Goal: Use online tool/utility: Use online tool/utility

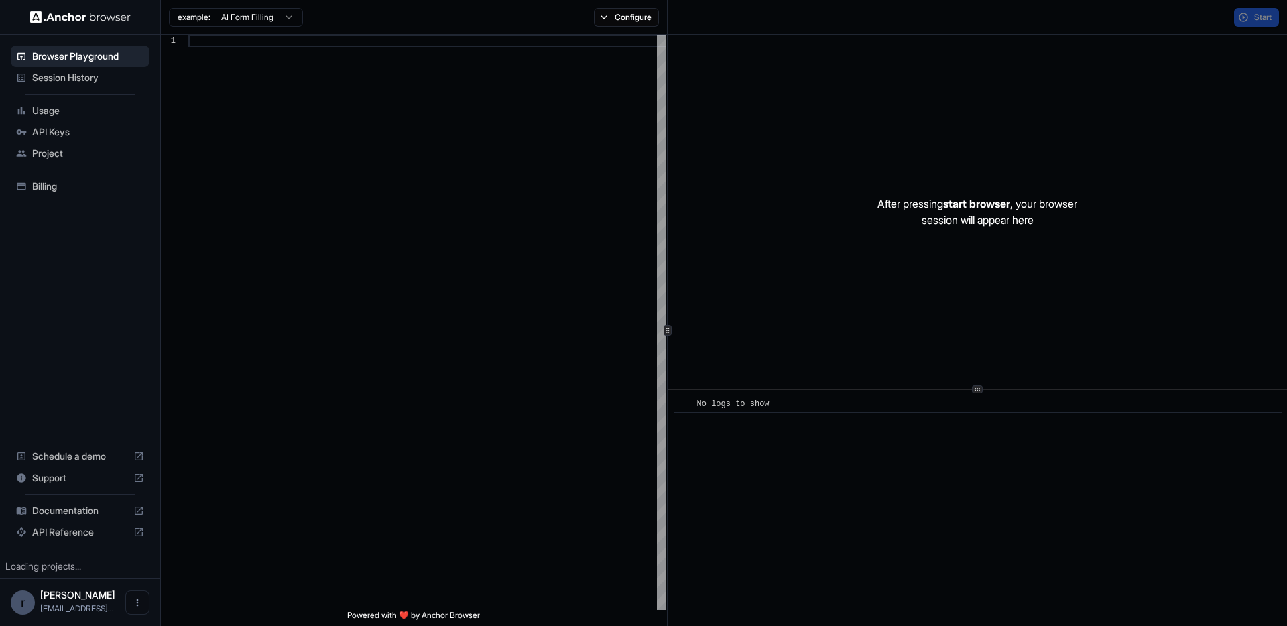
scroll to position [121, 0]
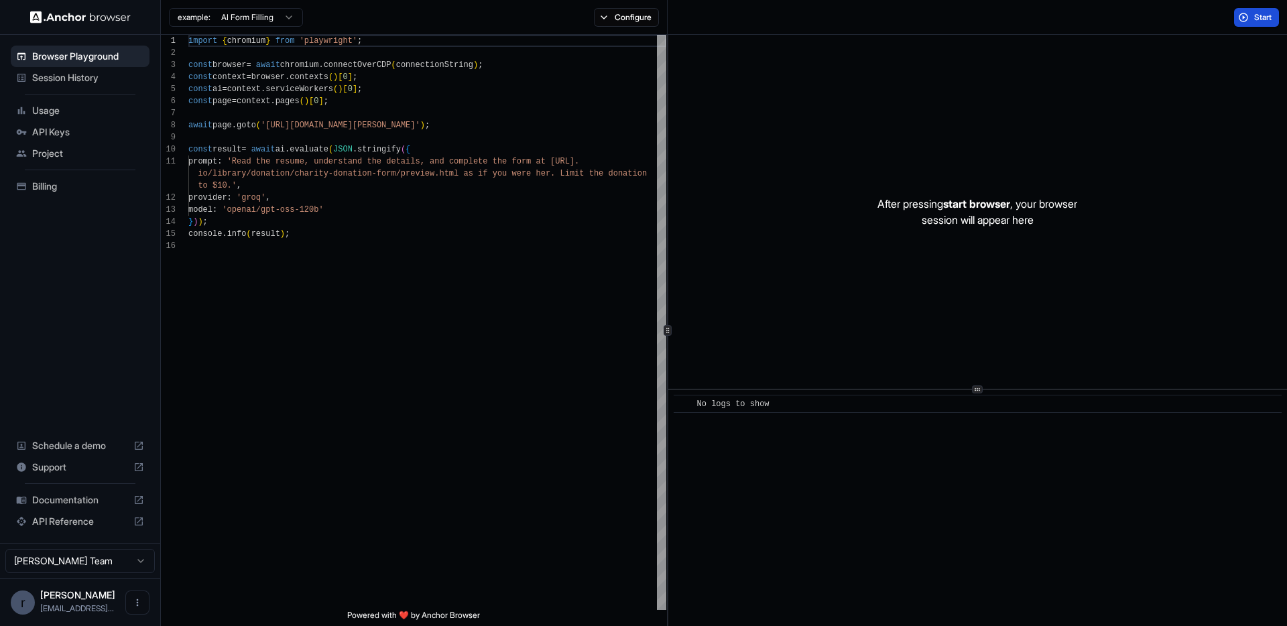
click at [1254, 15] on span "Start" at bounding box center [1263, 17] width 19 height 11
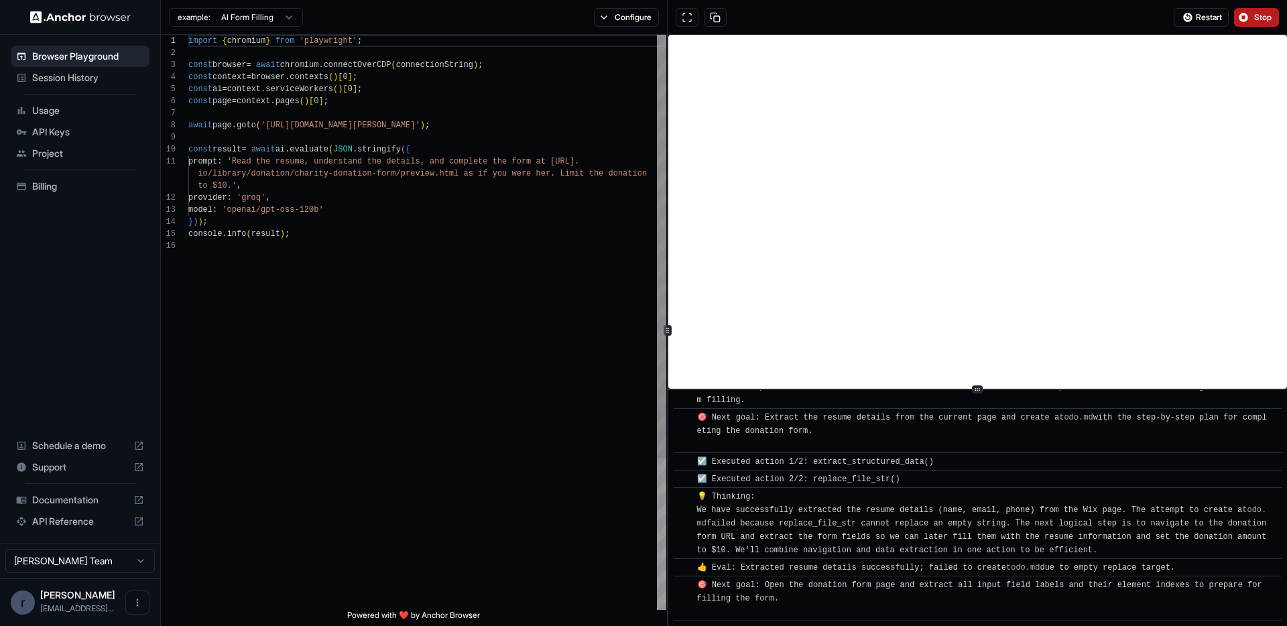
scroll to position [137, 0]
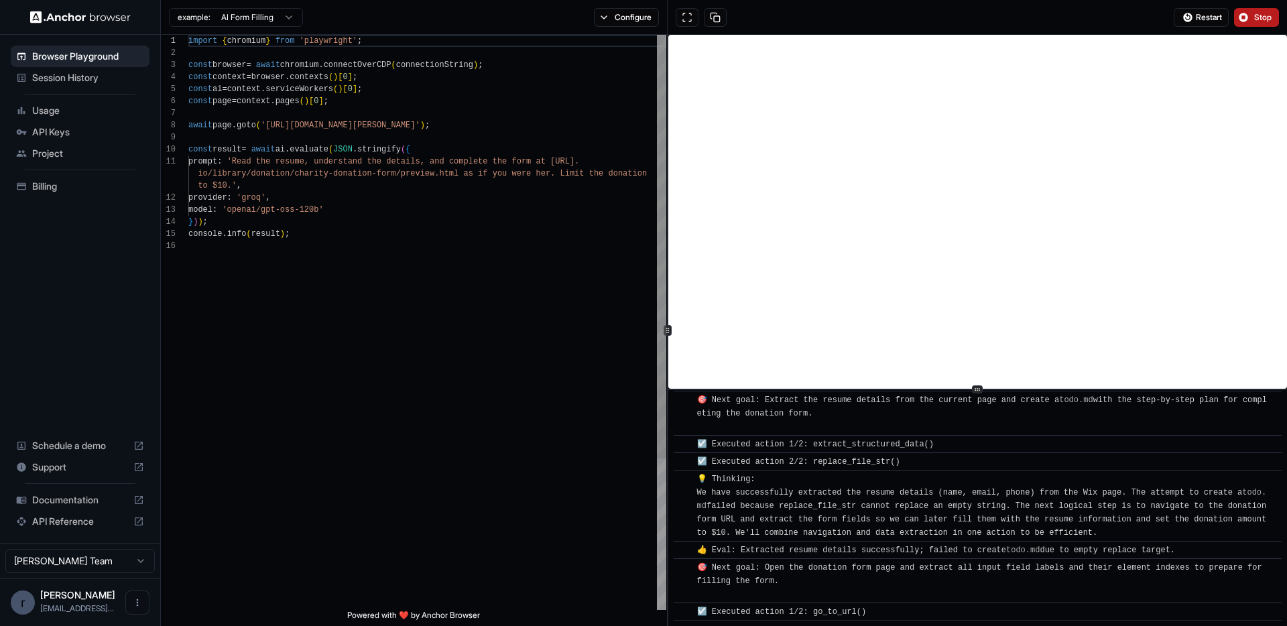
type textarea "**********"
click at [259, 213] on div "import { chromium } from 'playwright' ; const browser = await chromium . connec…" at bounding box center [427, 425] width 478 height 780
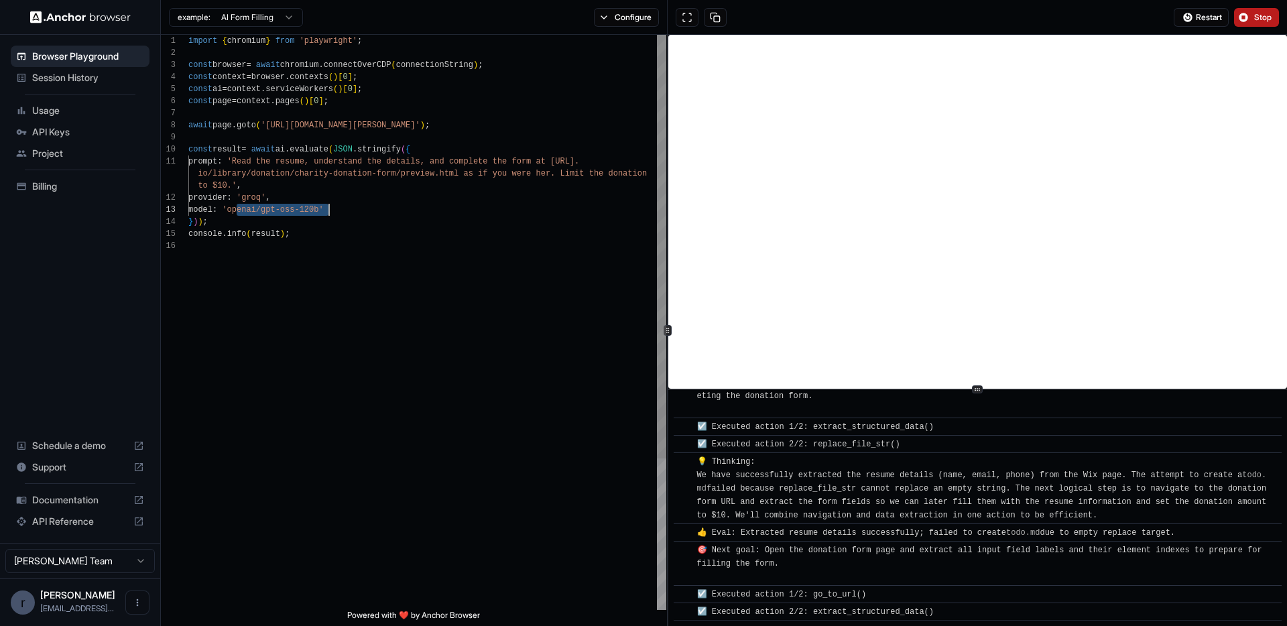
drag, startPoint x: 259, startPoint y: 213, endPoint x: 318, endPoint y: 213, distance: 59.0
click at [318, 213] on div "import { chromium } from 'playwright' ; const browser = await chromium . connec…" at bounding box center [427, 425] width 478 height 780
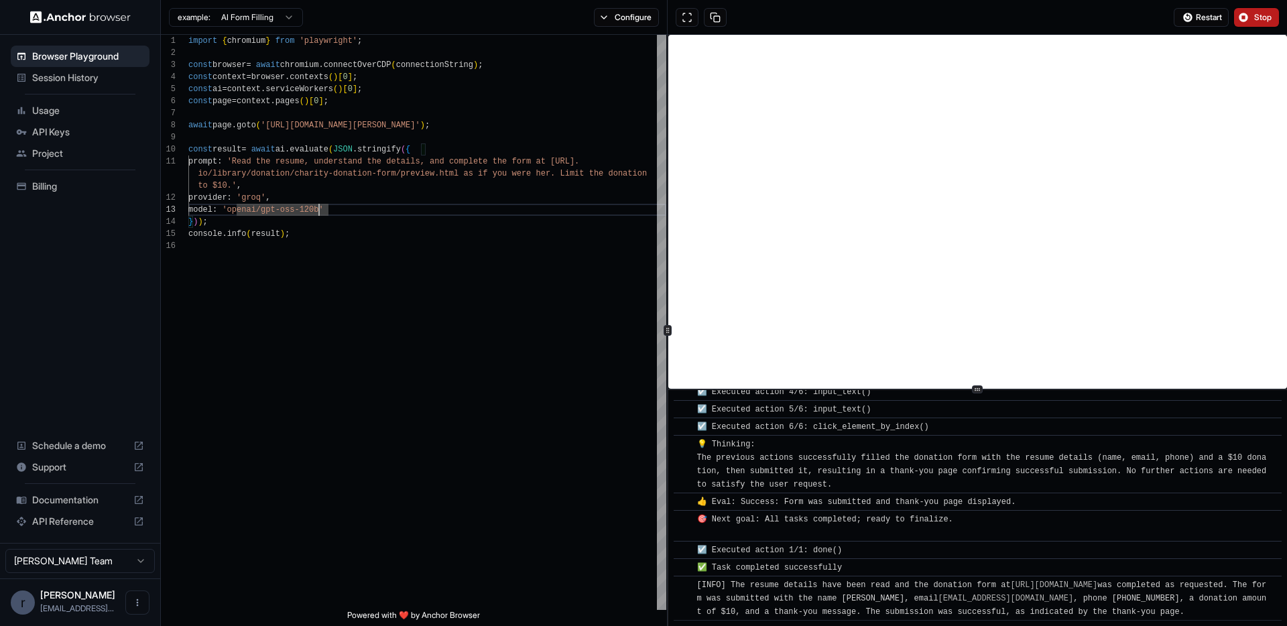
scroll to position [607, 0]
